Goal: Contribute content

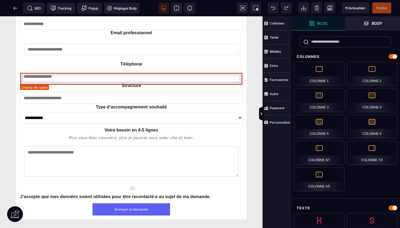
scroll to position [739, 0]
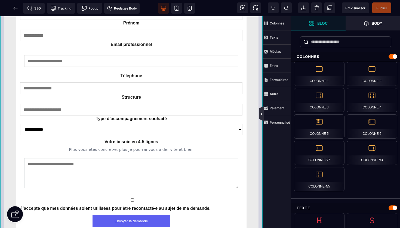
click at [263, 115] on icon at bounding box center [261, 114] width 4 height 4
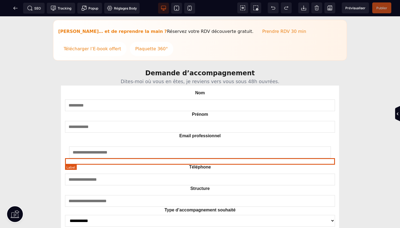
scroll to position [593, 0]
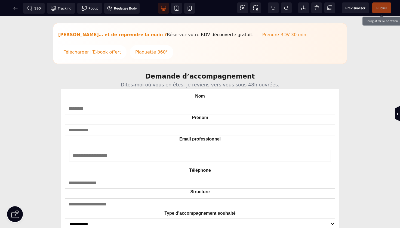
click at [384, 5] on span "Publier" at bounding box center [381, 7] width 19 height 11
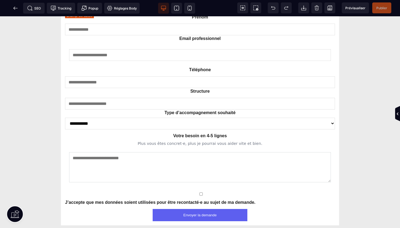
scroll to position [697, 0]
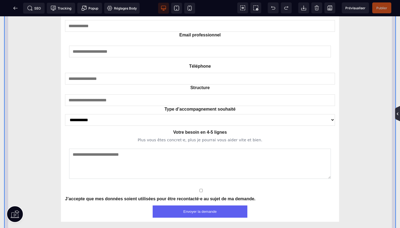
click at [396, 112] on icon at bounding box center [397, 113] width 5 height 15
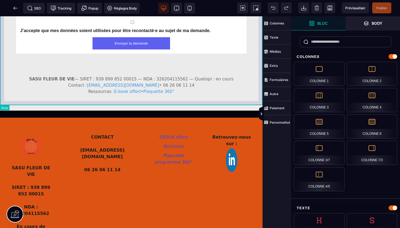
scroll to position [916, 0]
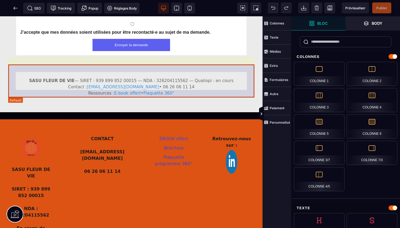
click at [159, 70] on section "SASU FLEUR DE VIE — SIRET : 939 899 852 00015 — NDA : 326204115562 — Qualiopi :…" at bounding box center [131, 87] width 246 height 34
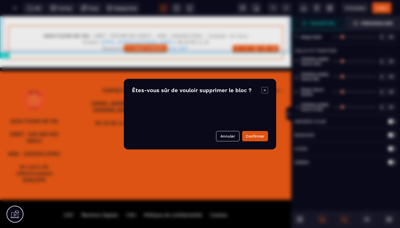
click at [275, 49] on body "B I U S A ******* Ajouter un élément Row" at bounding box center [200, 114] width 400 height 228
click at [256, 134] on button "Confirmer" at bounding box center [255, 136] width 26 height 10
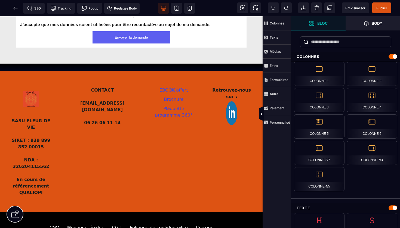
scroll to position [918, 0]
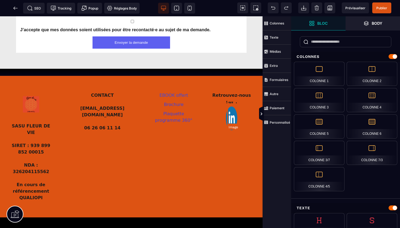
click at [232, 113] on img at bounding box center [231, 119] width 11 height 24
select select
select select "**"
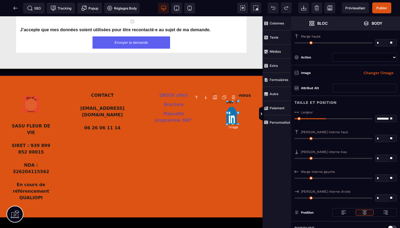
select select
select select "**"
drag, startPoint x: 378, startPoint y: 118, endPoint x: 400, endPoint y: 117, distance: 22.1
click at [400, 117] on div "**********" at bounding box center [345, 116] width 109 height 20
type input "*"
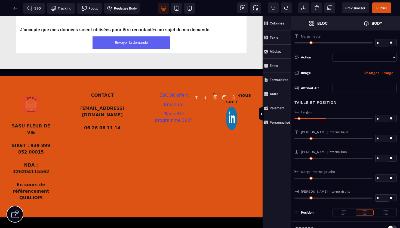
type input "*"
type input "**"
click at [379, 7] on span "Publier" at bounding box center [381, 8] width 11 height 4
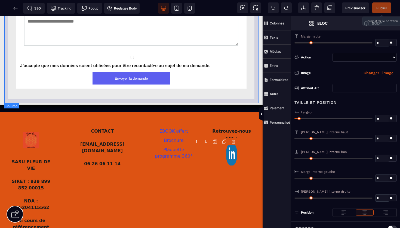
scroll to position [874, 0]
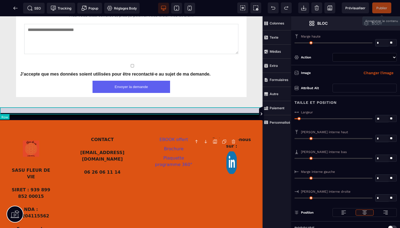
click at [139, 113] on div at bounding box center [131, 116] width 263 height 7
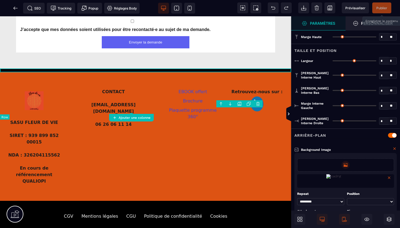
type input "*"
type input "***"
type input "*"
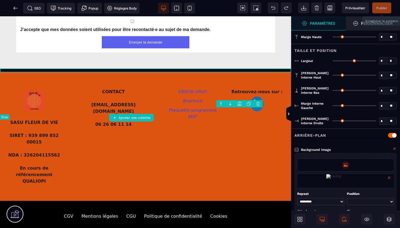
type input "*"
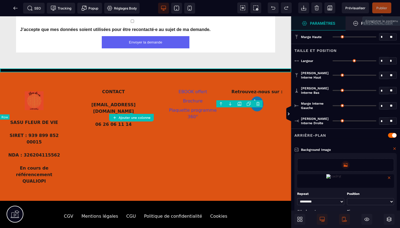
type input "*"
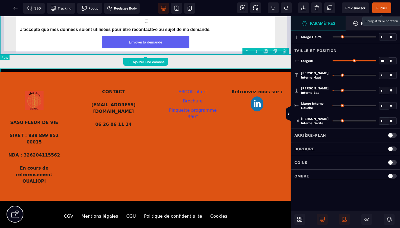
click at [284, 51] on body "B I U S A ******* Ajouter une colonne Row" at bounding box center [200, 114] width 400 height 228
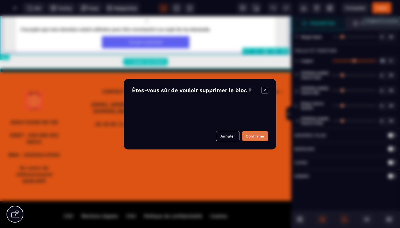
click at [256, 139] on button "Confirmer" at bounding box center [255, 136] width 26 height 10
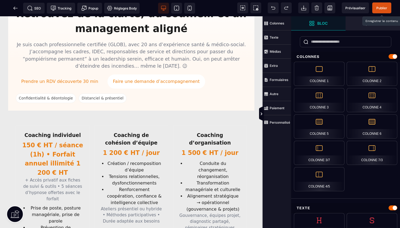
scroll to position [53, 0]
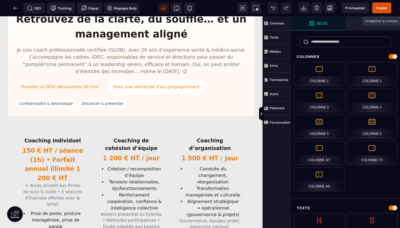
click at [383, 8] on span "Publier" at bounding box center [381, 8] width 11 height 4
click at [17, 9] on icon at bounding box center [15, 7] width 5 height 5
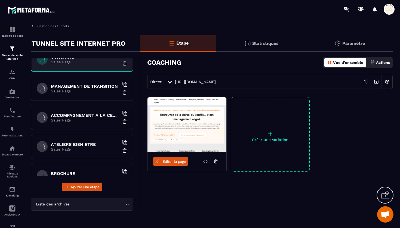
scroll to position [131, 0]
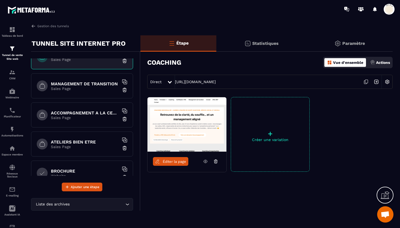
click at [78, 143] on h6 "ATELIERS BIEN ETRE" at bounding box center [85, 142] width 68 height 5
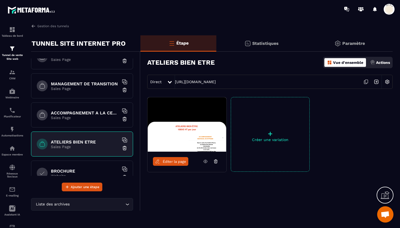
click at [169, 161] on span "Éditer la page" at bounding box center [174, 162] width 23 height 4
